Goal: Find specific page/section: Find specific page/section

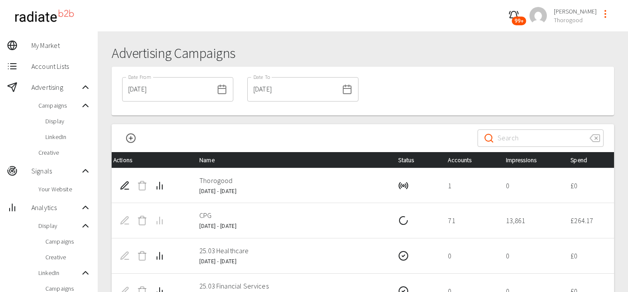
click at [68, 118] on span "Display" at bounding box center [67, 121] width 45 height 9
click at [65, 136] on span "LinkedIn" at bounding box center [67, 137] width 45 height 9
click at [76, 120] on span "Display" at bounding box center [67, 121] width 45 height 9
click at [71, 116] on div "Display" at bounding box center [49, 121] width 98 height 16
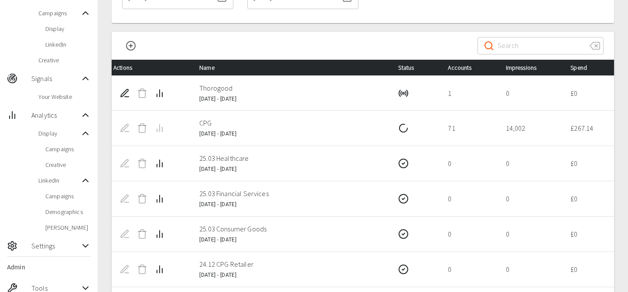
scroll to position [94, 0]
